Goal: Navigation & Orientation: Understand site structure

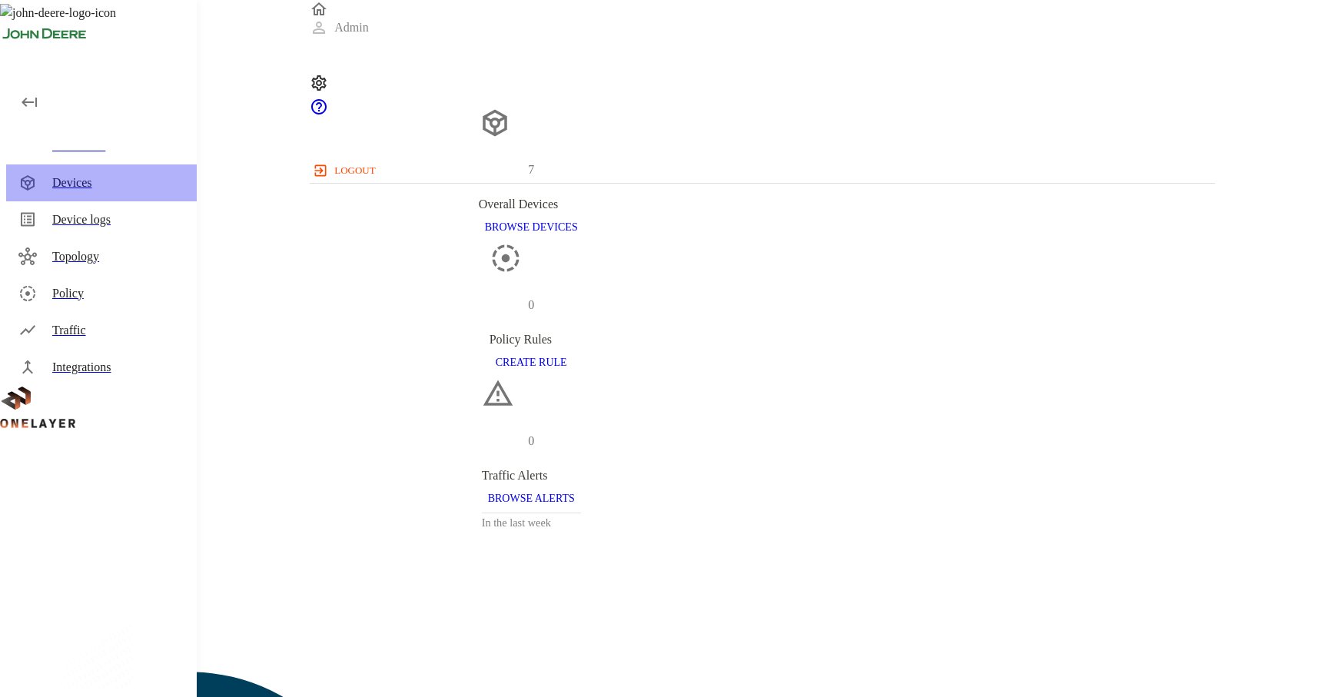
click at [130, 193] on div "Devices" at bounding box center [101, 182] width 191 height 37
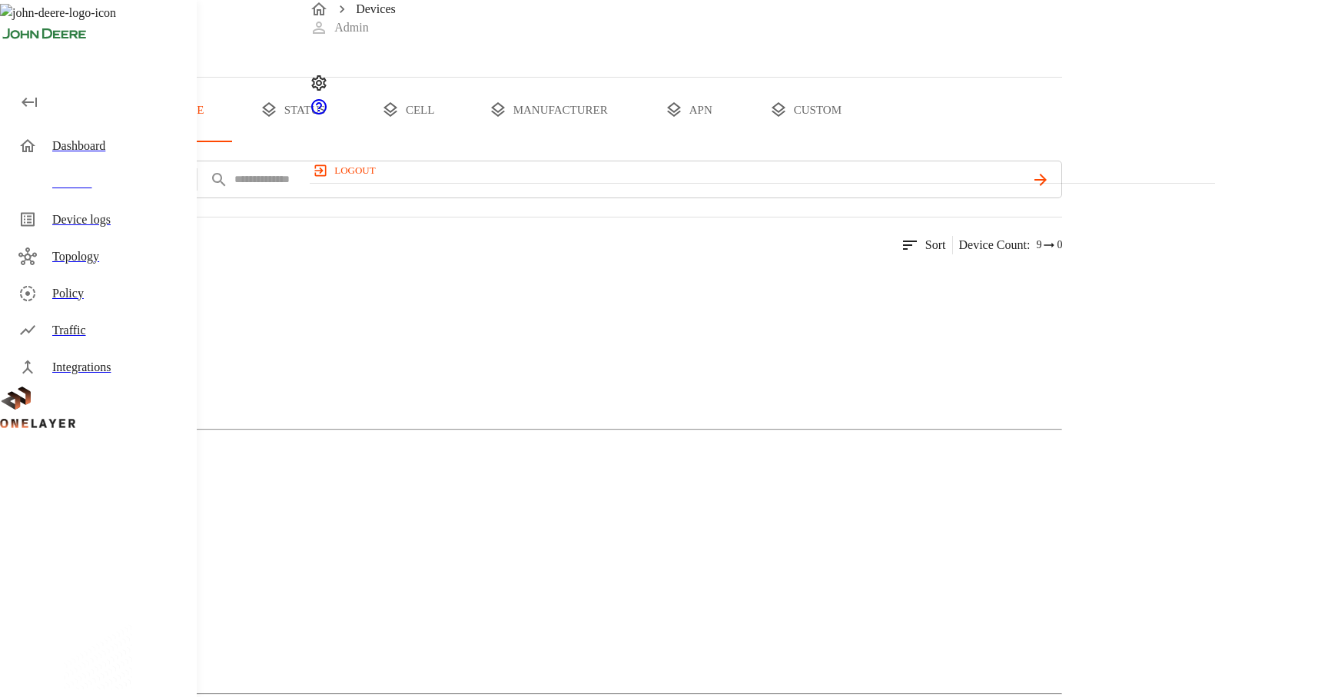
click at [129, 142] on div "Dashboard" at bounding box center [118, 146] width 132 height 18
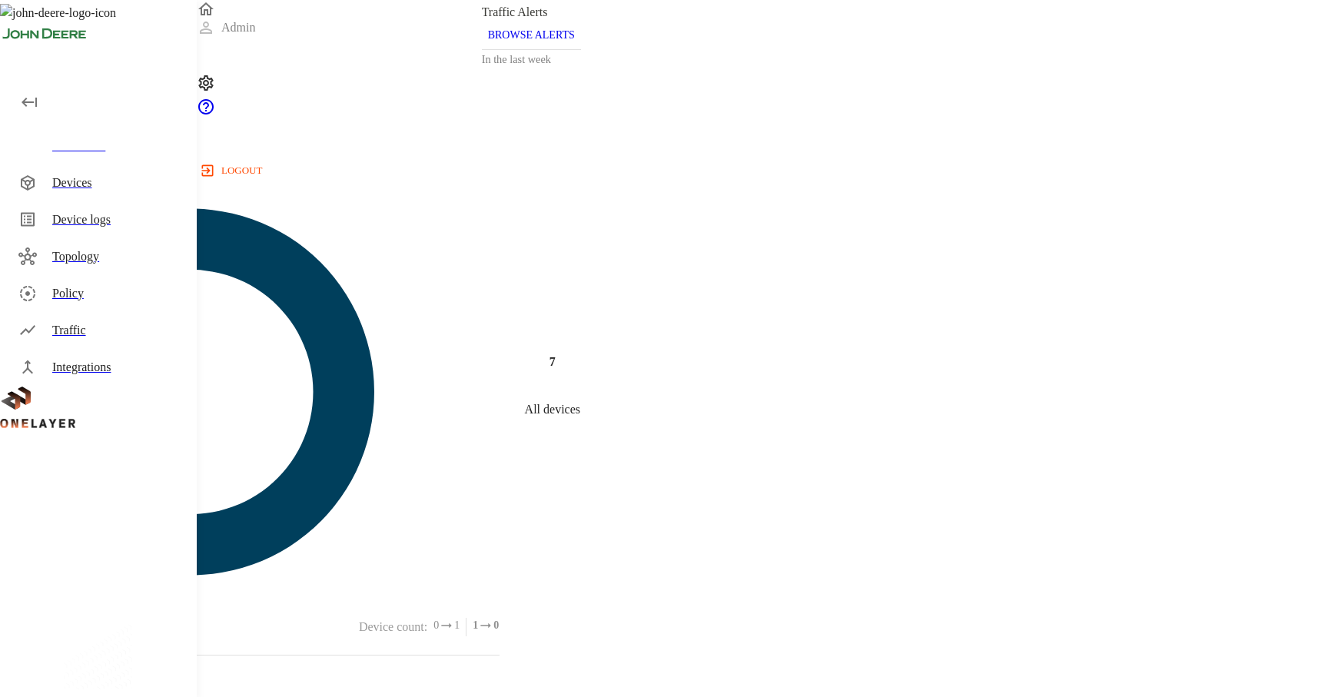
scroll to position [600, 0]
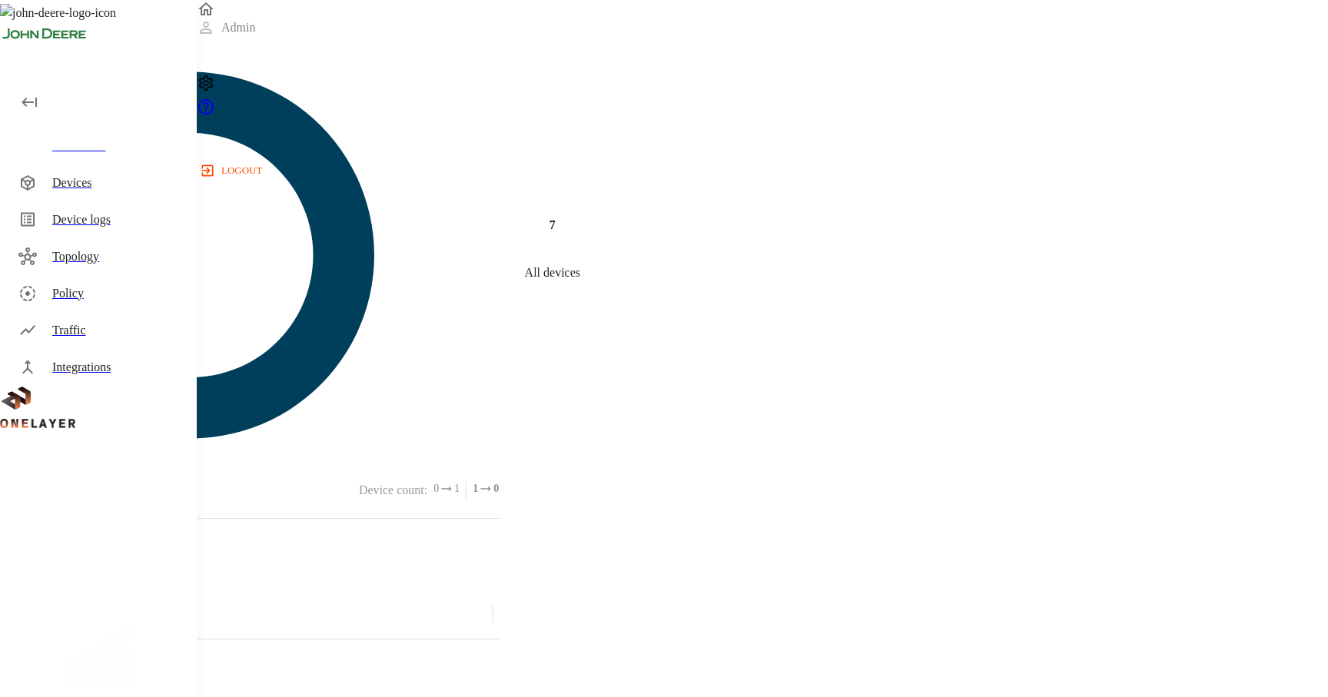
click at [98, 191] on div "Devices" at bounding box center [118, 183] width 132 height 18
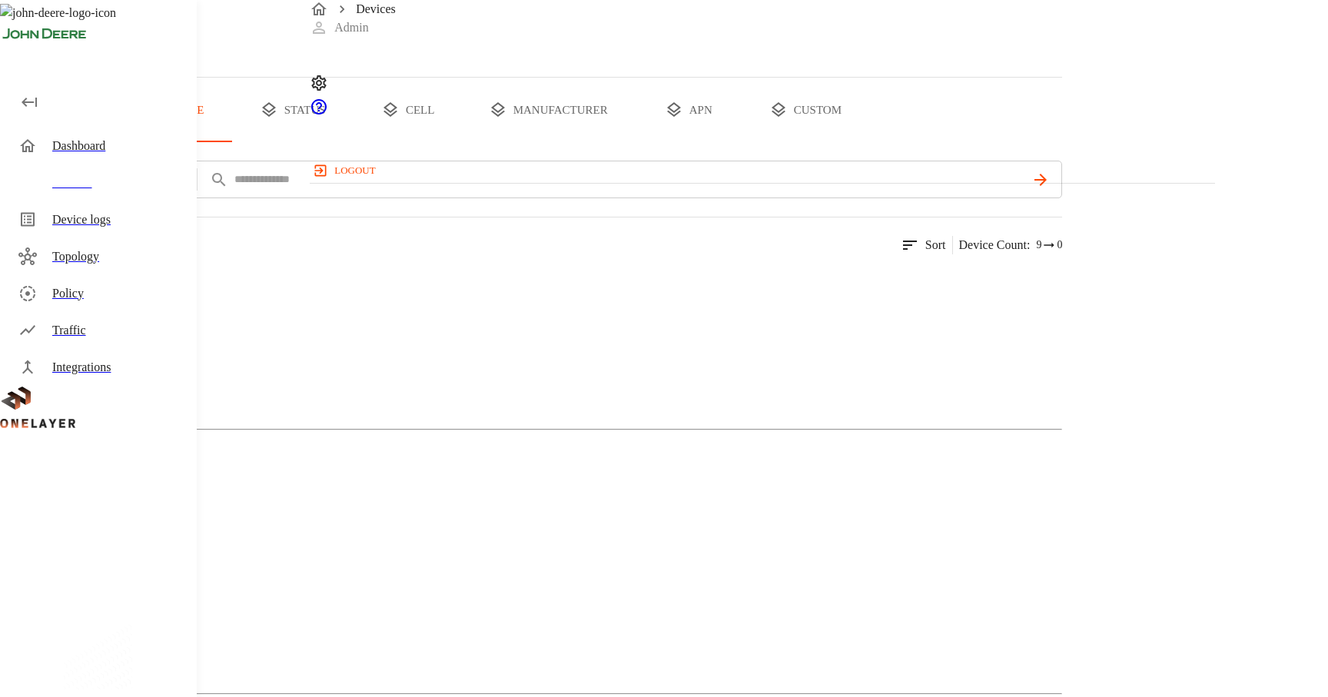
click at [611, 568] on div "Modem" at bounding box center [531, 606] width 1062 height 77
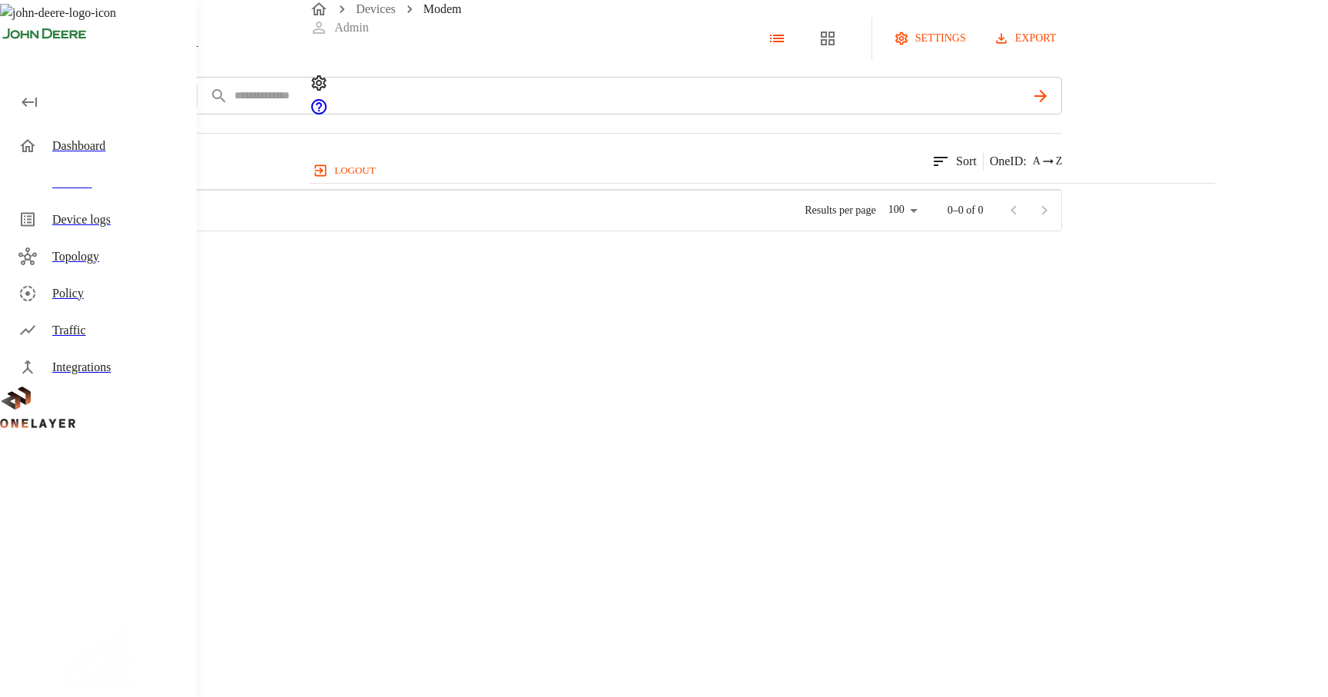
scroll to position [410, 903]
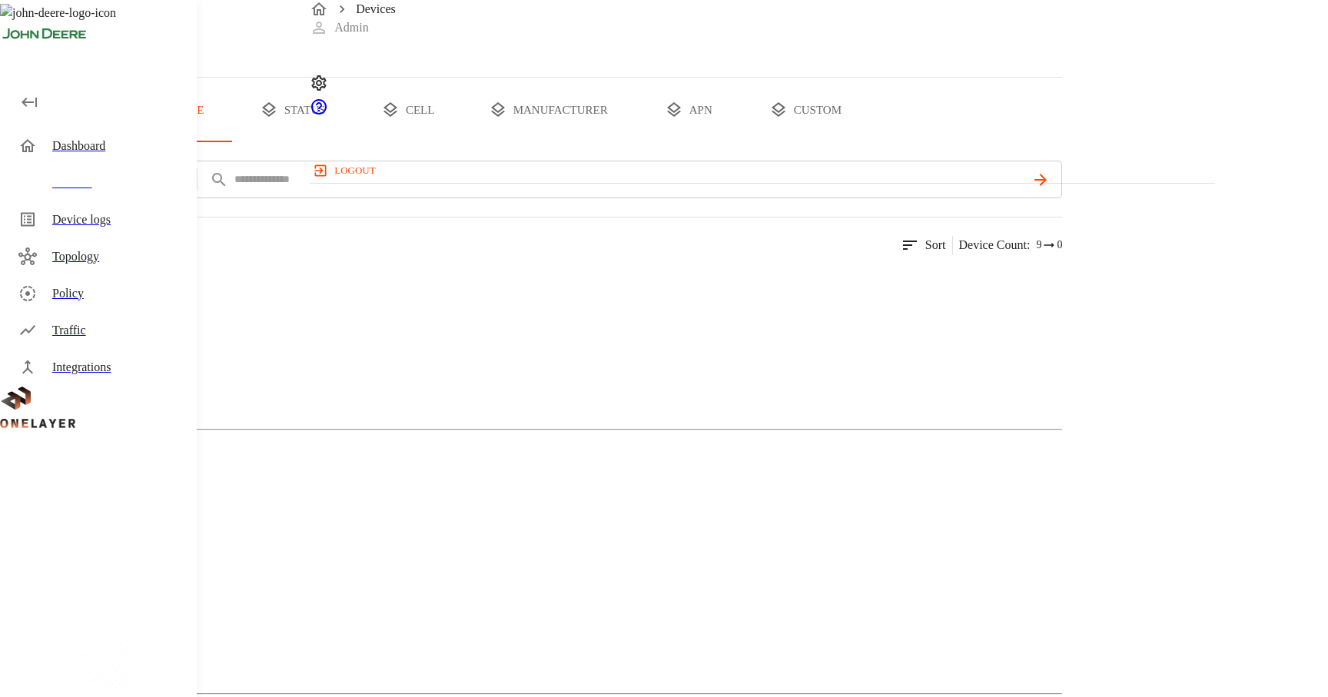
click at [452, 380] on div "Mobile Phone" at bounding box center [531, 342] width 1062 height 77
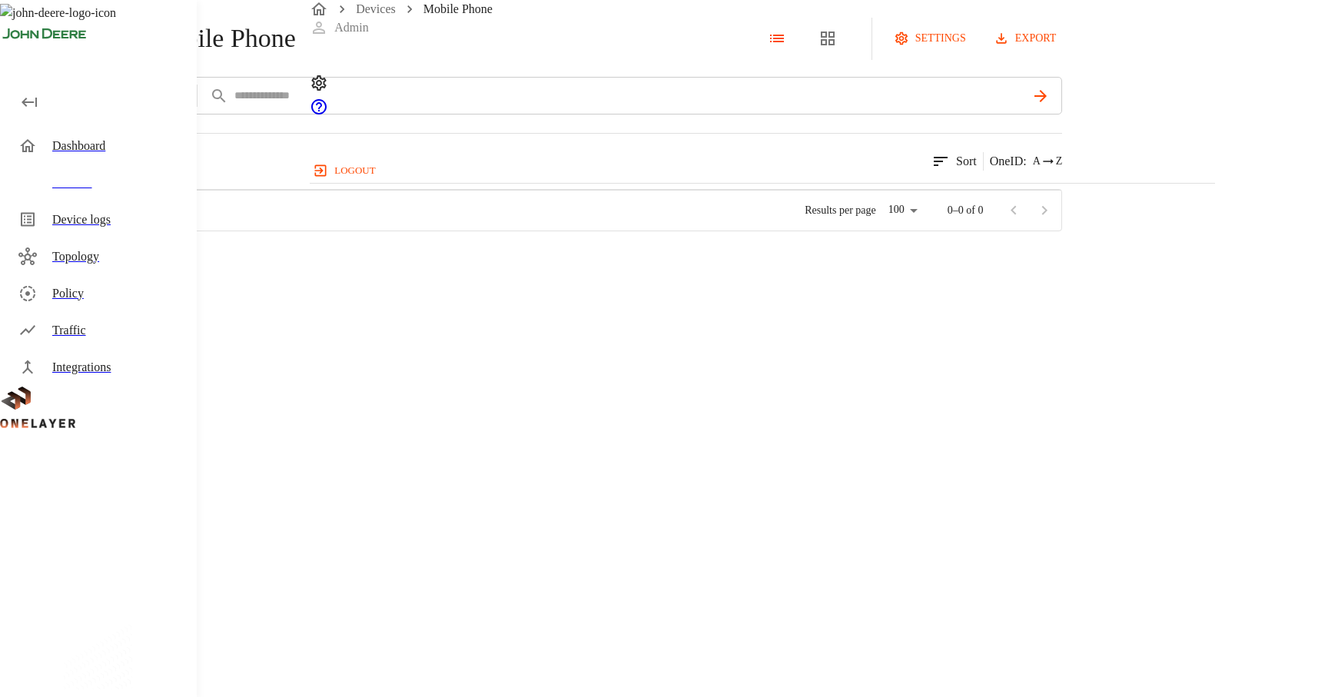
scroll to position [410, 903]
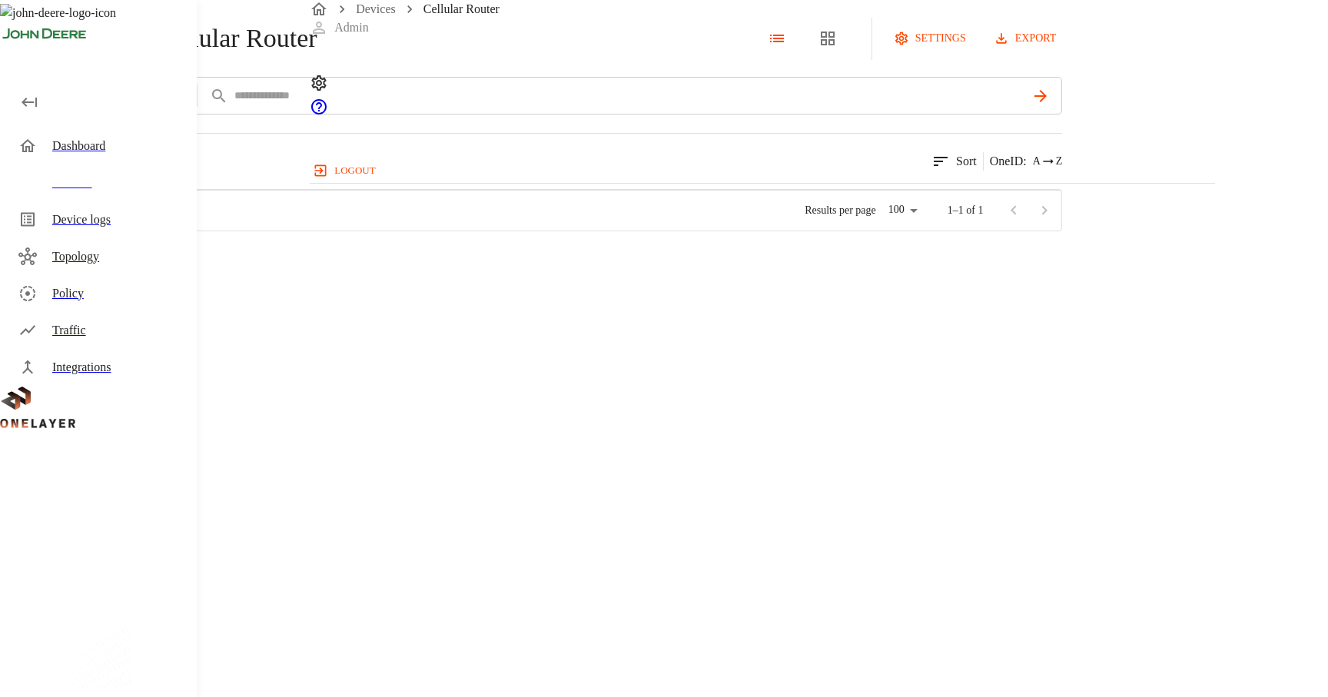
scroll to position [410, 903]
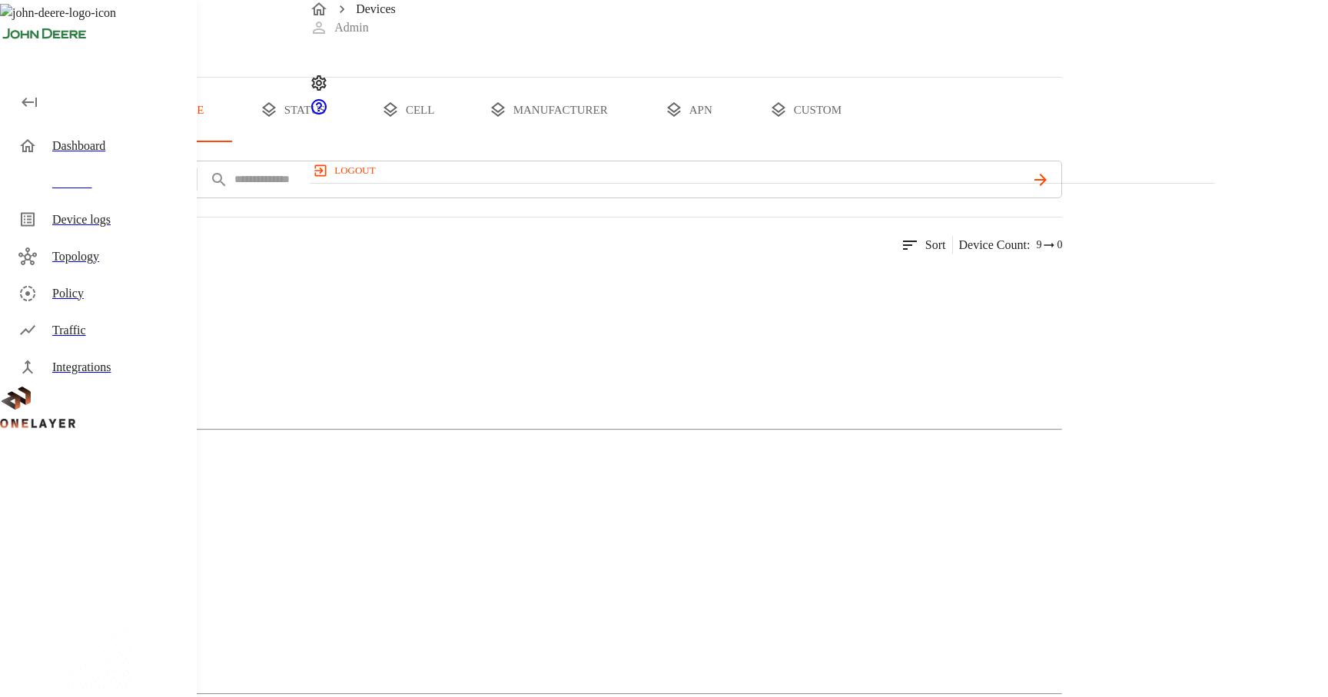
click at [120, 142] on button "all devices" at bounding box center [60, 110] width 120 height 65
click at [148, 138] on div "Dashboard" at bounding box center [118, 146] width 132 height 18
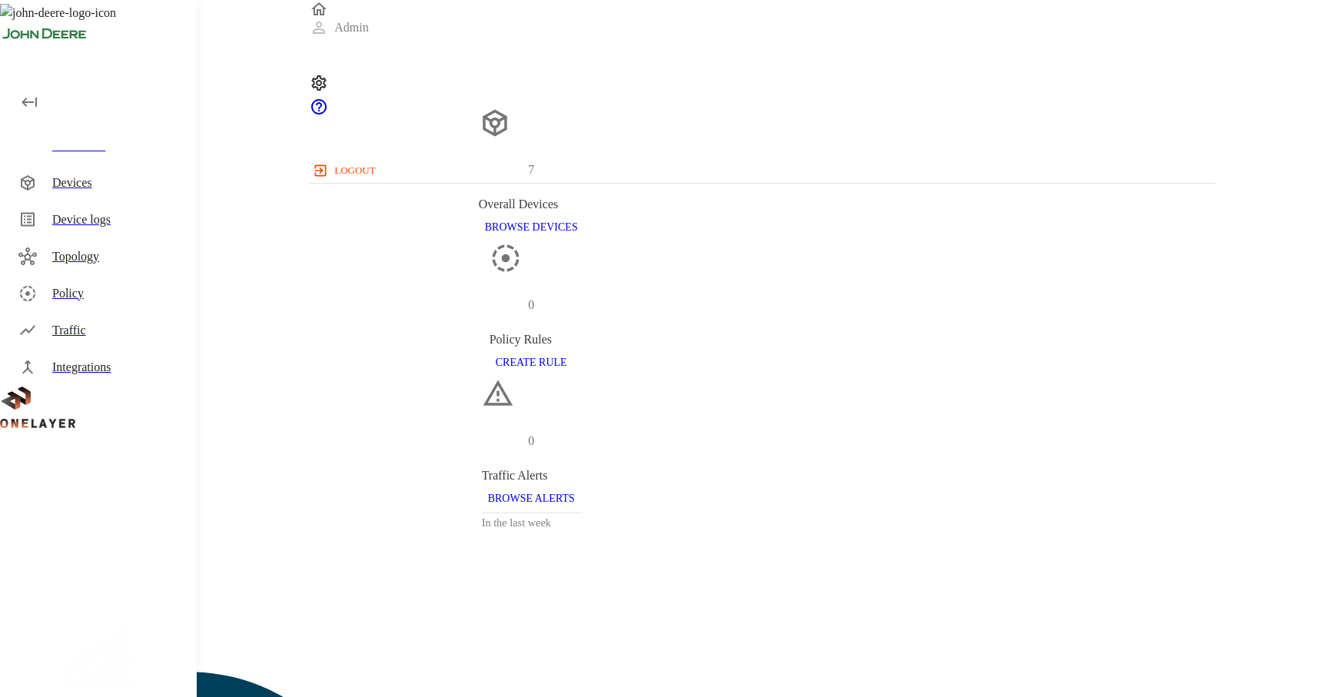
scroll to position [412, 904]
click at [143, 151] on div "Dashboard" at bounding box center [118, 146] width 132 height 18
click at [142, 179] on div "Devices" at bounding box center [118, 183] width 132 height 18
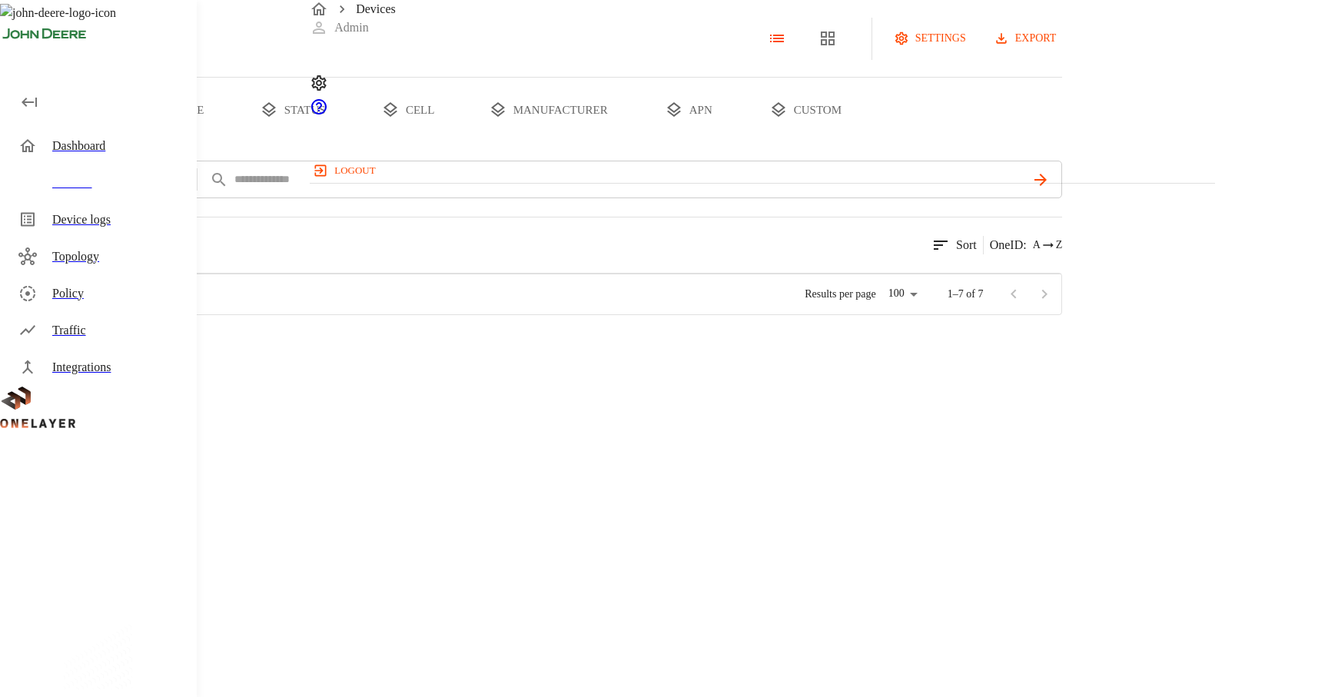
scroll to position [410, 903]
click at [145, 158] on div "Dashboard" at bounding box center [101, 146] width 191 height 37
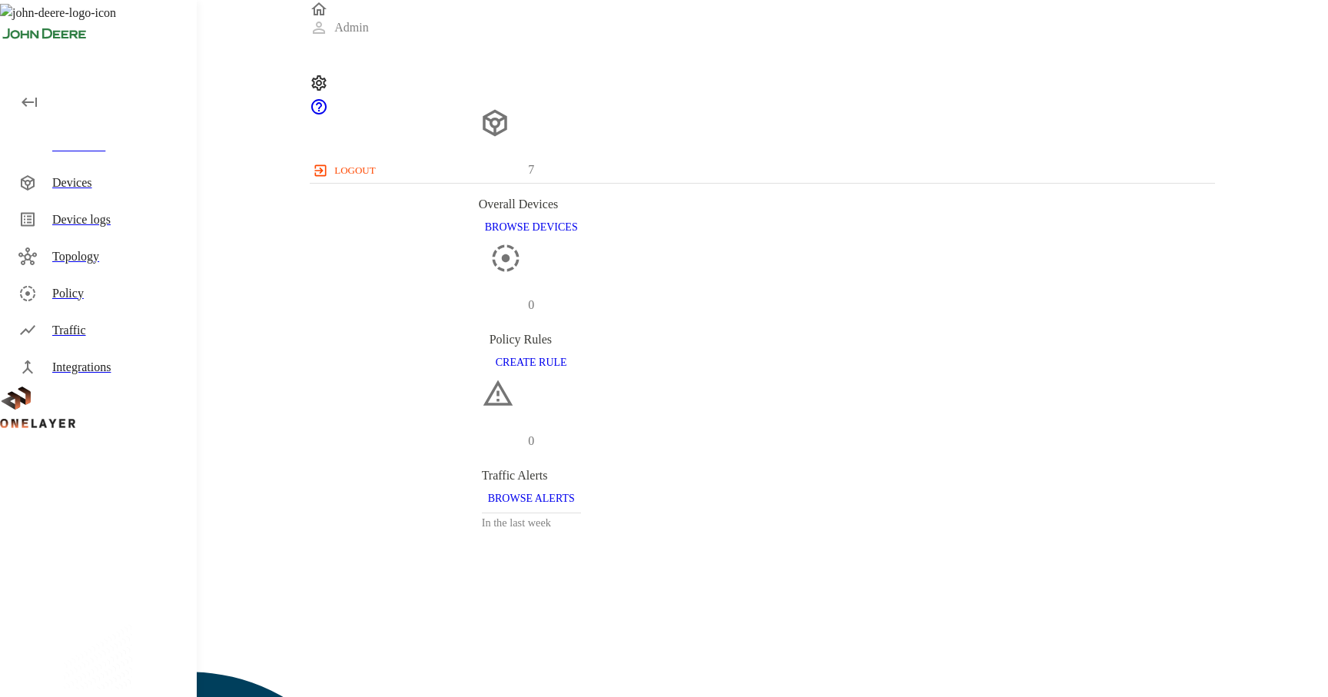
scroll to position [412, 904]
